Goal: Task Accomplishment & Management: Manage account settings

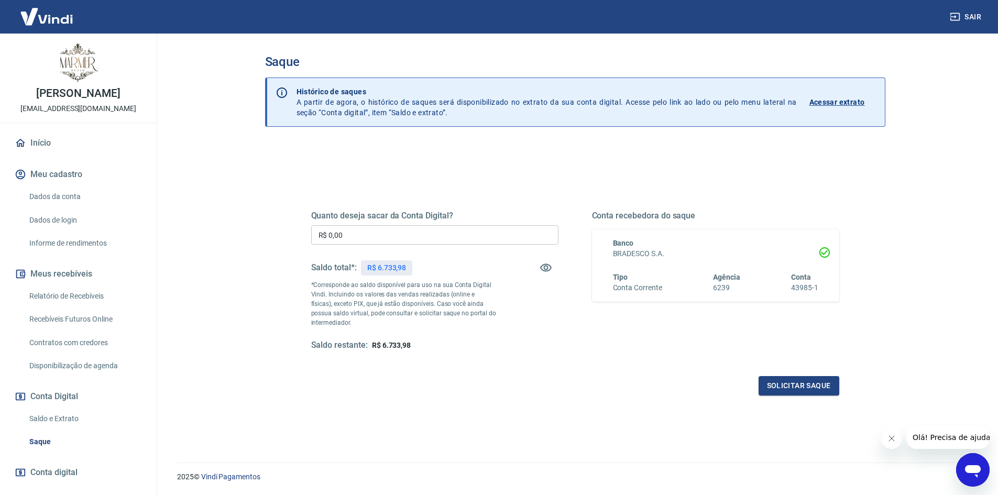
click at [379, 230] on input "R$ 0,00" at bounding box center [434, 234] width 247 height 19
type input "R$ 6.733,98"
click at [799, 386] on button "Solicitar saque" at bounding box center [799, 385] width 81 height 19
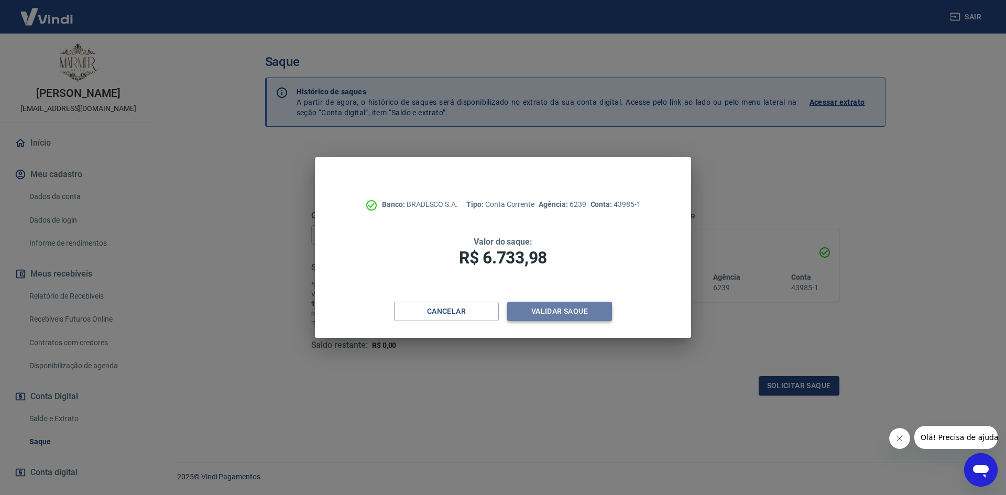
click at [587, 318] on button "Validar saque" at bounding box center [559, 311] width 105 height 19
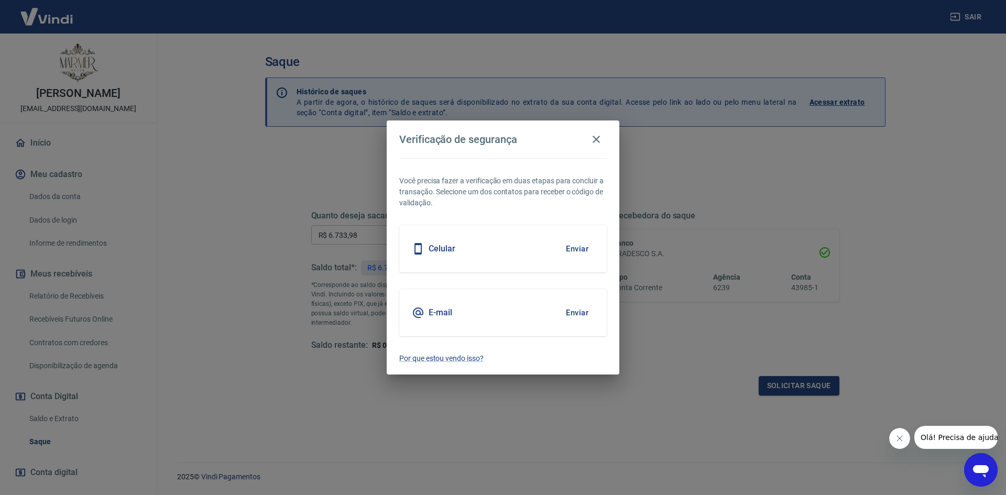
click at [486, 248] on div "Celular Enviar" at bounding box center [502, 248] width 207 height 47
click at [585, 248] on button "Enviar" at bounding box center [577, 249] width 34 height 22
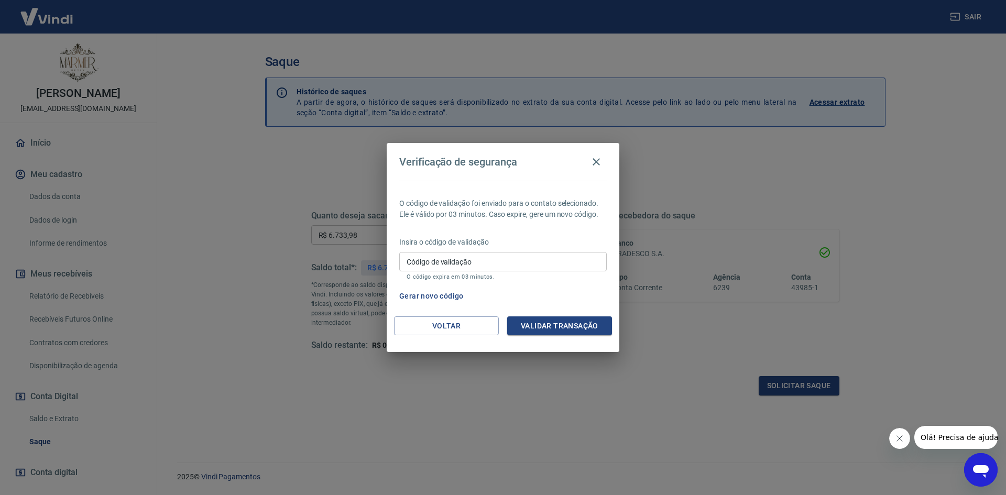
click at [520, 256] on input "Código de validação" at bounding box center [502, 261] width 207 height 19
click at [451, 296] on button "Gerar novo código" at bounding box center [431, 296] width 73 height 19
click at [443, 332] on button "Voltar" at bounding box center [446, 325] width 105 height 19
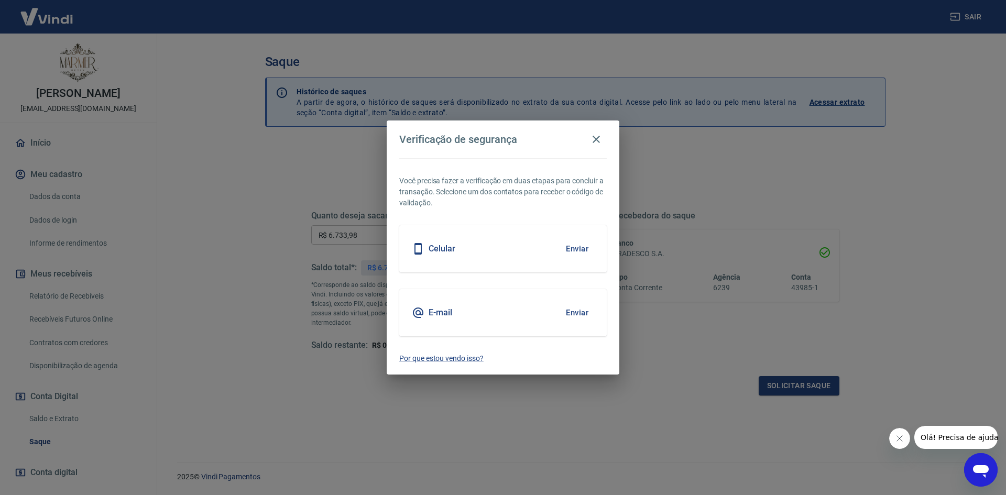
click at [441, 308] on h5 "E-mail" at bounding box center [441, 313] width 24 height 10
click at [555, 308] on div "E-mail Enviar" at bounding box center [502, 312] width 207 height 47
click at [590, 313] on button "Enviar" at bounding box center [577, 313] width 34 height 22
click at [570, 319] on button "Enviar" at bounding box center [577, 313] width 34 height 22
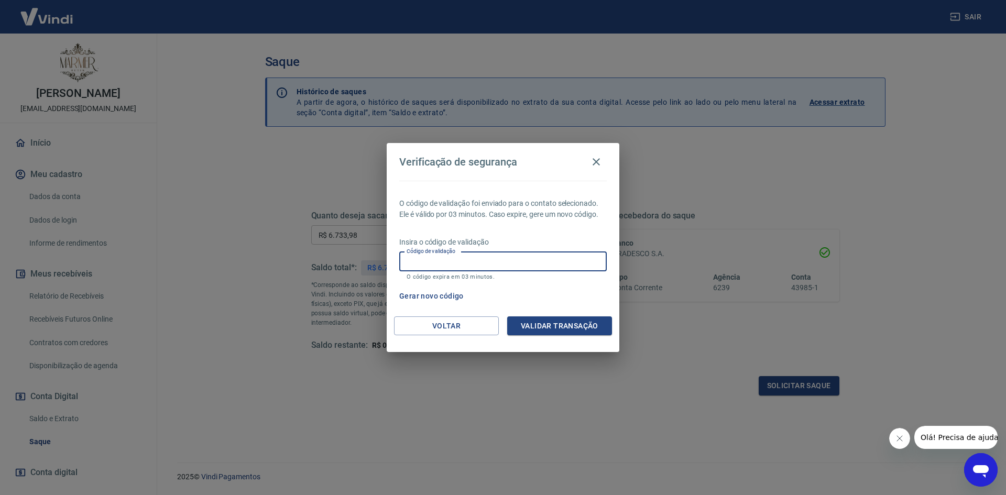
click at [519, 267] on input "Código de validação" at bounding box center [502, 261] width 207 height 19
type input "193191"
click at [536, 327] on button "Validar transação" at bounding box center [559, 325] width 105 height 19
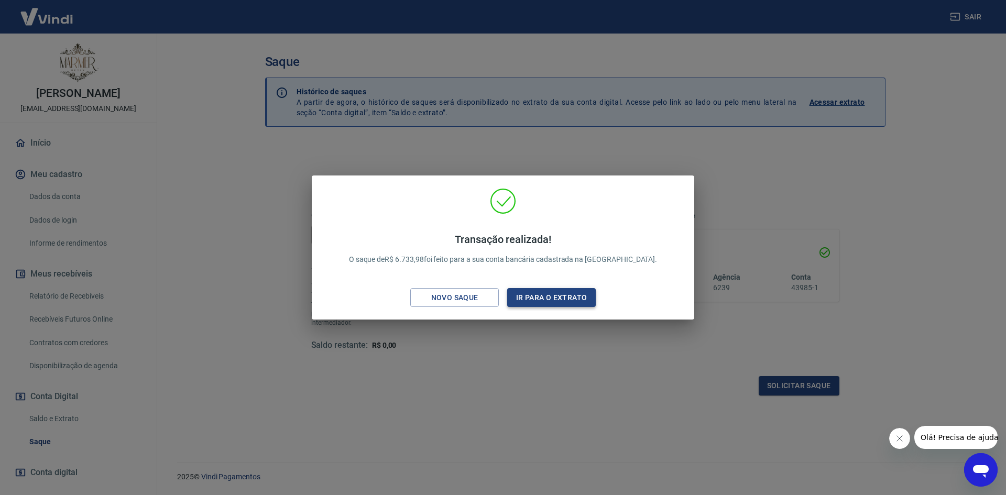
click at [594, 296] on button "Ir para o extrato" at bounding box center [551, 297] width 89 height 19
